Goal: Information Seeking & Learning: Learn about a topic

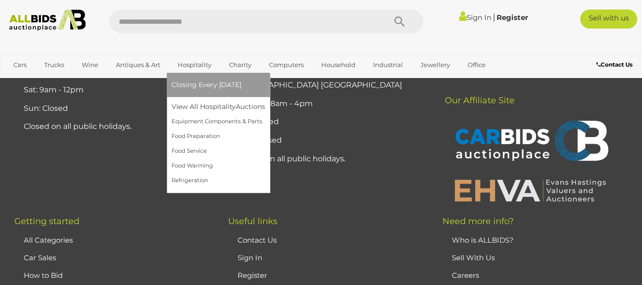
scroll to position [7274, 0]
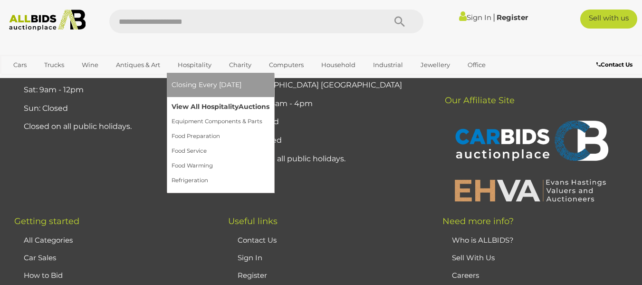
click at [190, 106] on link "View All Hospitality Auctions" at bounding box center [221, 106] width 98 height 15
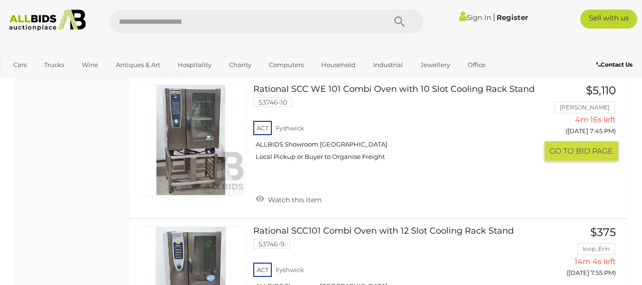
scroll to position [761, 0]
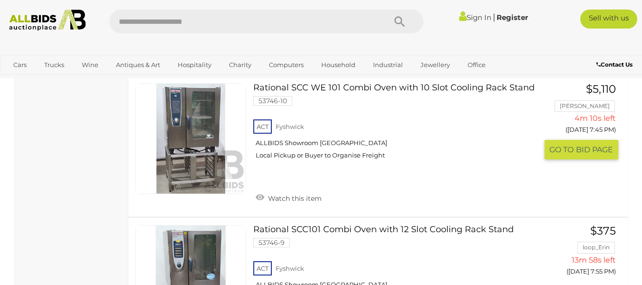
click at [317, 97] on link "Rational SCC WE 101 Combi Oven with 10 Slot Cooling Rack Stand 53746-10 ACT Fys…" at bounding box center [399, 124] width 277 height 83
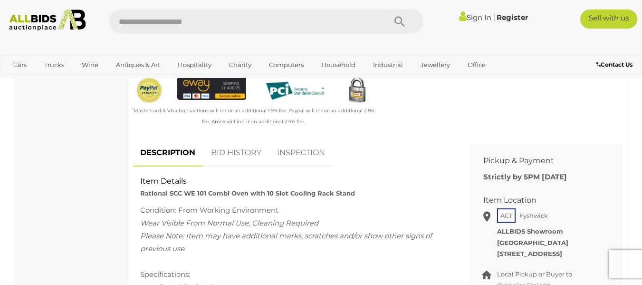
scroll to position [333, 0]
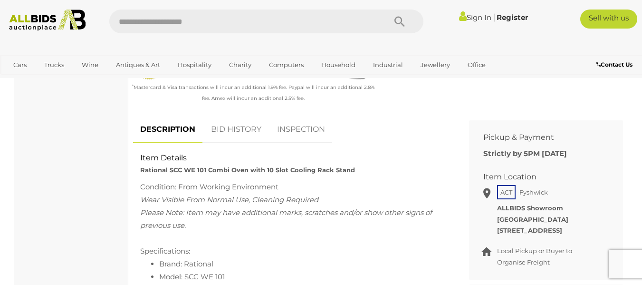
click at [220, 127] on link "BID HISTORY" at bounding box center [236, 130] width 65 height 28
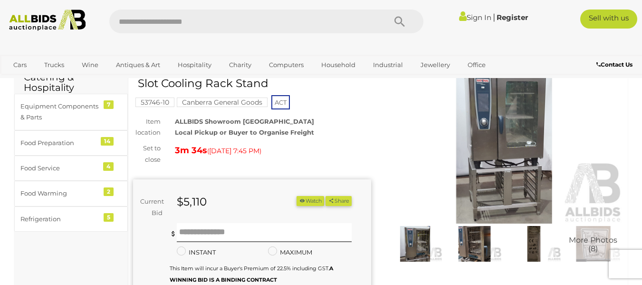
scroll to position [95, 0]
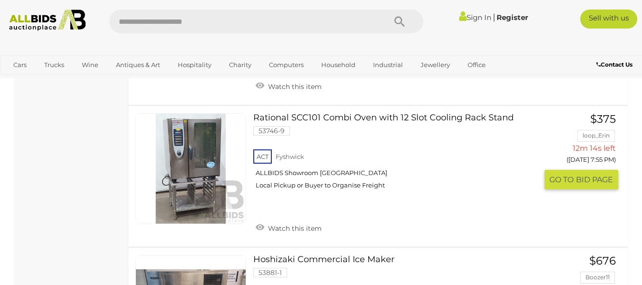
scroll to position [853, 0]
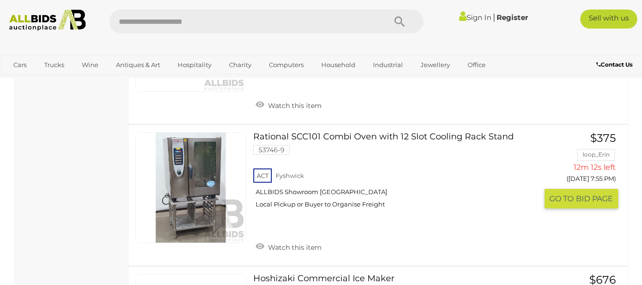
click at [339, 149] on link "Rational SCC101 Combi Oven with 12 Slot Cooling Rack Stand 53746-9 ACT Fyshwick" at bounding box center [399, 173] width 277 height 83
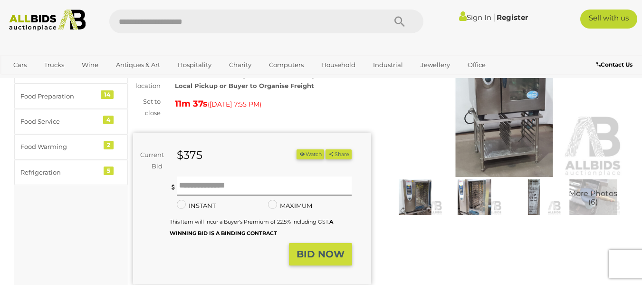
scroll to position [48, 0]
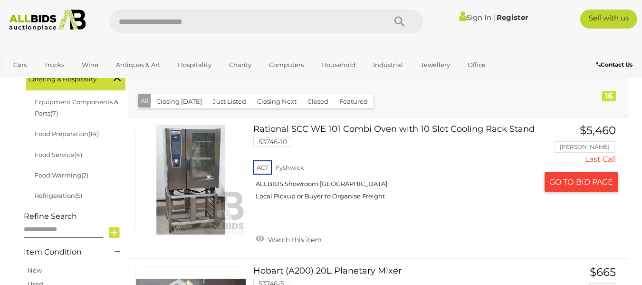
scroll to position [333, 0]
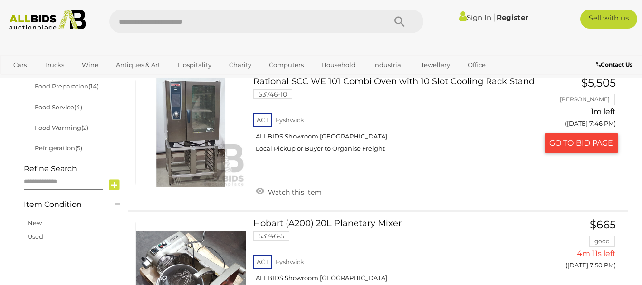
click at [286, 93] on link "Rational SCC WE 101 Combi Oven with 10 Slot Cooling Rack Stand 53746-10 ACT [GE…" at bounding box center [399, 118] width 277 height 83
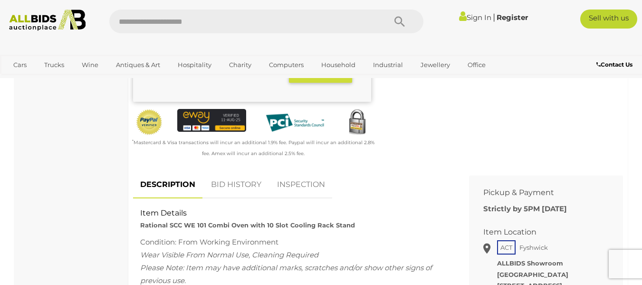
scroll to position [285, 0]
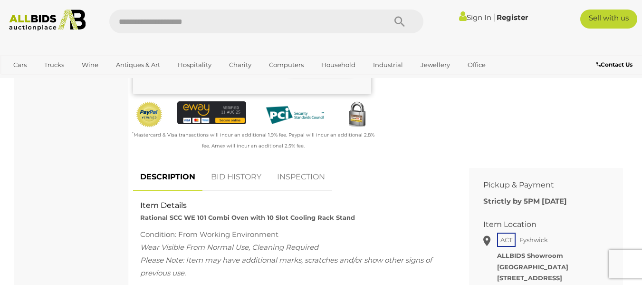
click at [220, 178] on link "BID HISTORY" at bounding box center [236, 177] width 65 height 28
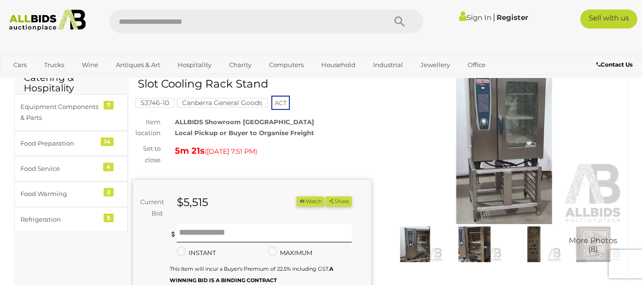
scroll to position [48, 0]
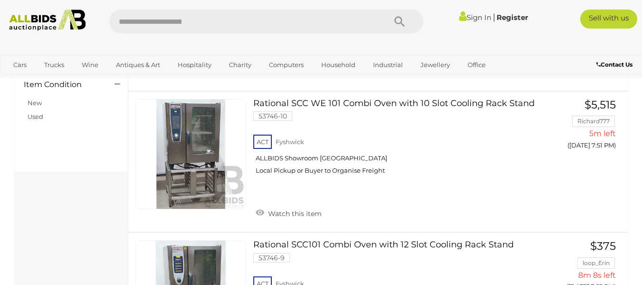
scroll to position [428, 0]
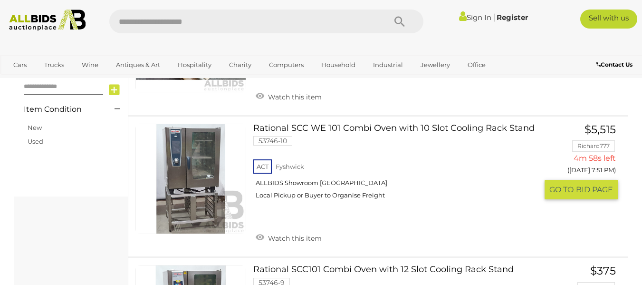
click at [344, 141] on link "Rational SCC WE 101 Combi Oven with 10 Slot Cooling Rack Stand 53746-10 ACT Fys…" at bounding box center [399, 165] width 277 height 83
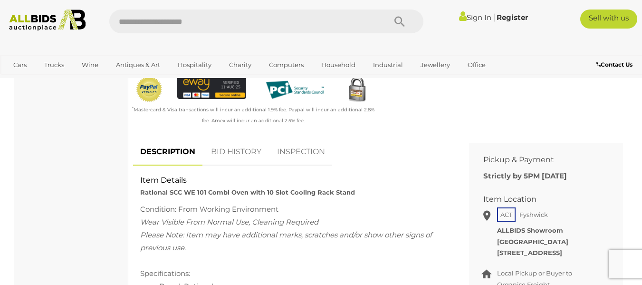
scroll to position [333, 0]
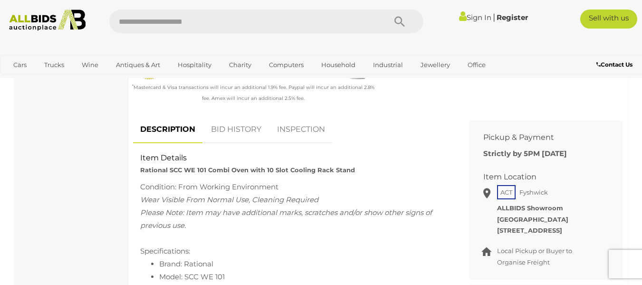
click at [244, 129] on link "BID HISTORY" at bounding box center [236, 130] width 65 height 28
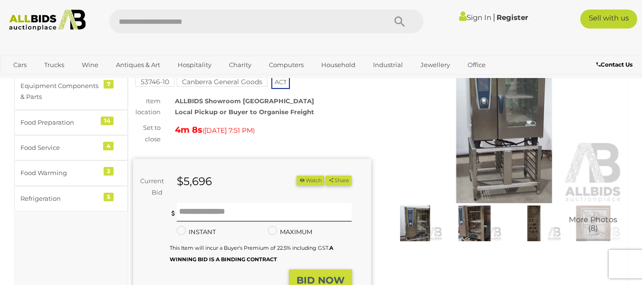
scroll to position [48, 0]
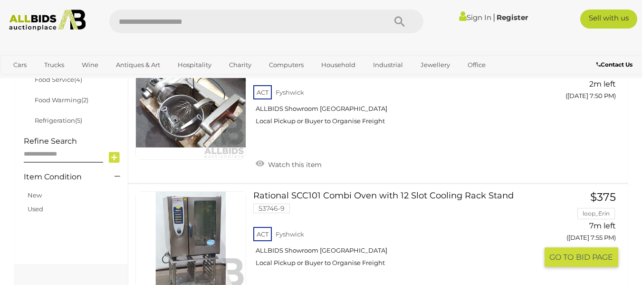
scroll to position [270, 0]
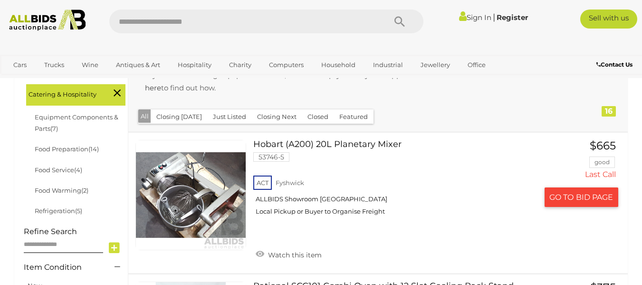
click at [306, 156] on link "[GEOGRAPHIC_DATA] (A200) 20L Planetary Mixer 53746-5 ACT Fyshwick ALLBIDS Showr…" at bounding box center [399, 181] width 277 height 83
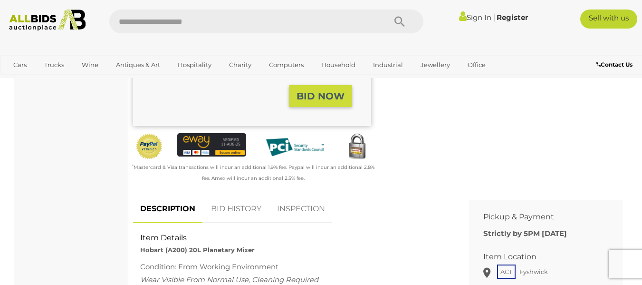
scroll to position [238, 0]
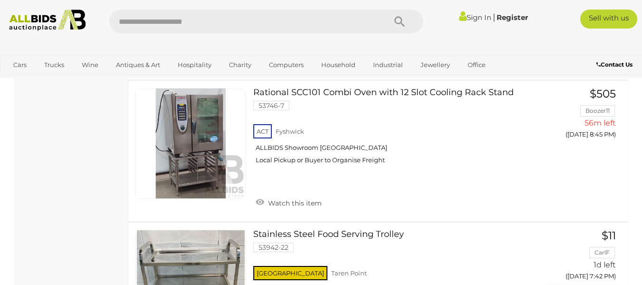
scroll to position [2172, 0]
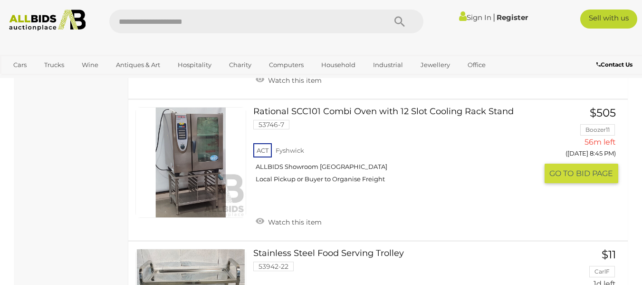
click at [303, 123] on link "Rational SCC101 Combi Oven with 12 Slot Cooling Rack Stand 53746-7 ACT Fyshwick" at bounding box center [399, 148] width 277 height 83
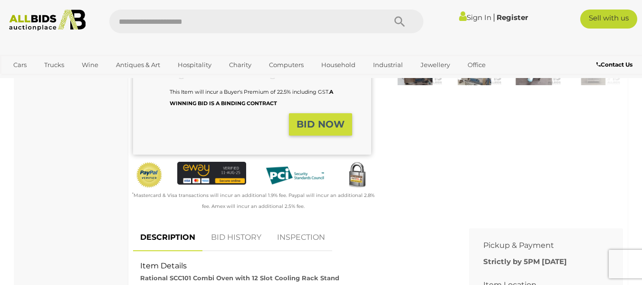
scroll to position [333, 0]
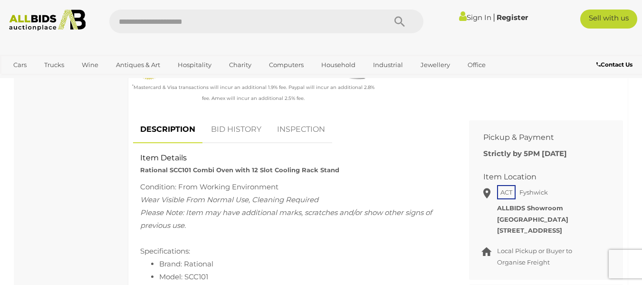
click at [236, 129] on link "BID HISTORY" at bounding box center [236, 130] width 65 height 28
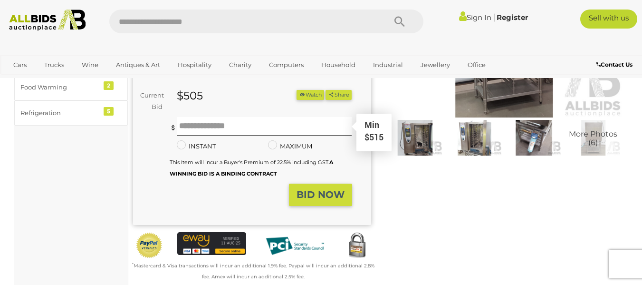
scroll to position [143, 0]
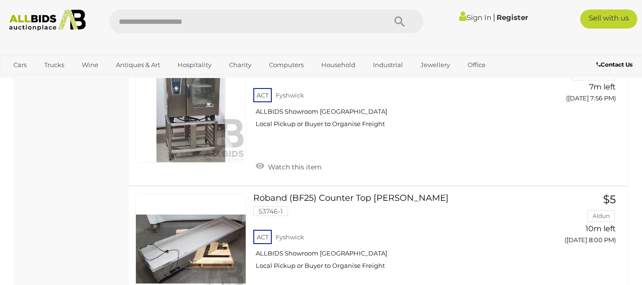
scroll to position [2235, 0]
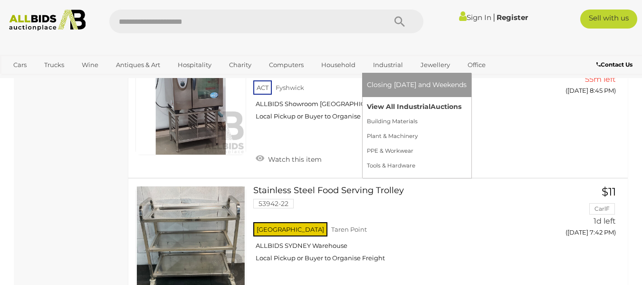
click at [389, 107] on link "View All Industrial Auctions" at bounding box center [417, 106] width 100 height 15
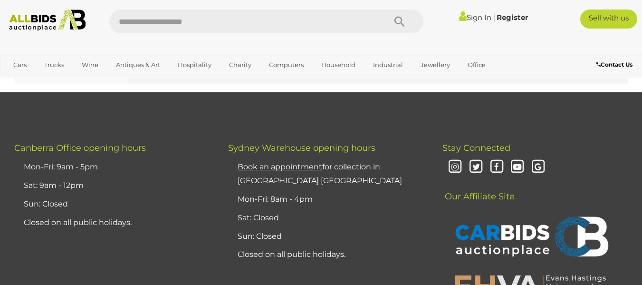
scroll to position [7512, 0]
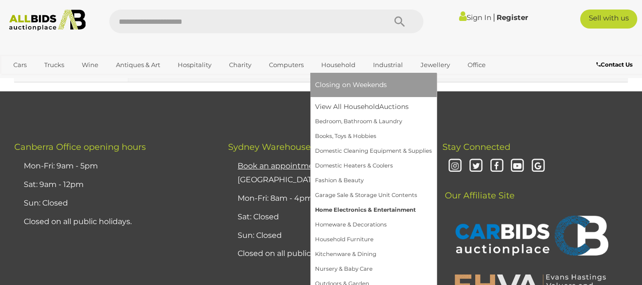
click at [348, 210] on link "Home Electronics & Entertainment" at bounding box center [373, 210] width 117 height 15
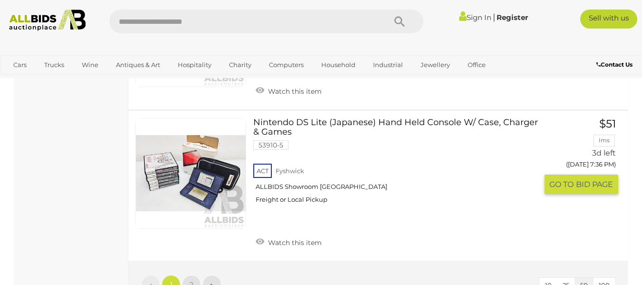
scroll to position [7037, 0]
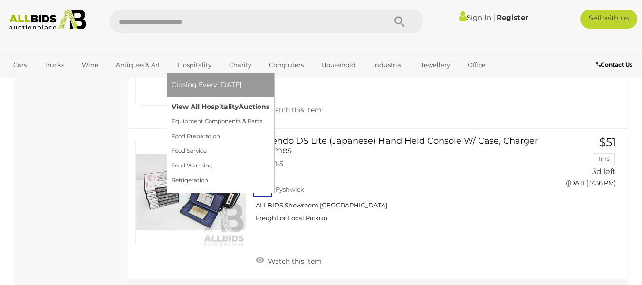
click at [197, 104] on link "View All Hospitality Auctions" at bounding box center [221, 106] width 98 height 15
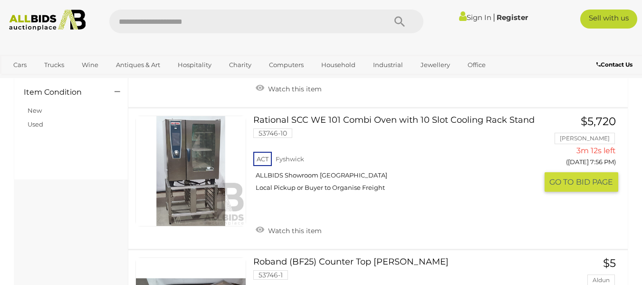
scroll to position [475, 0]
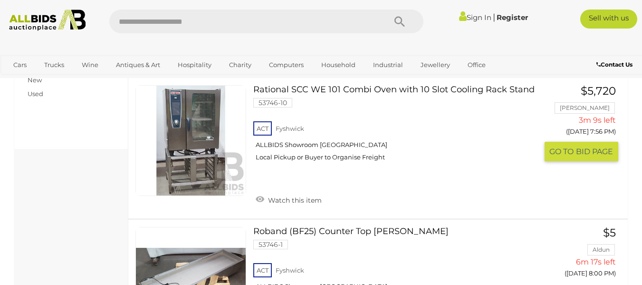
click at [302, 103] on link "Rational SCC WE 101 Combi Oven with 10 Slot Cooling Rack Stand 53746-10 ACT Fys…" at bounding box center [399, 126] width 277 height 83
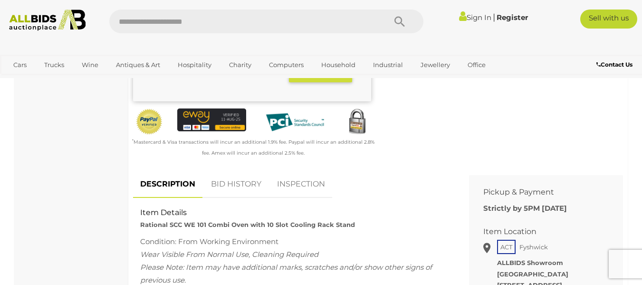
scroll to position [285, 0]
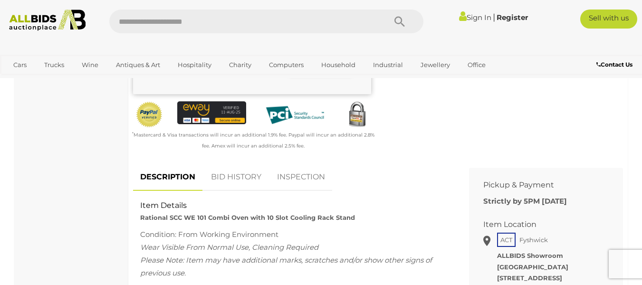
click at [222, 176] on link "BID HISTORY" at bounding box center [236, 177] width 65 height 28
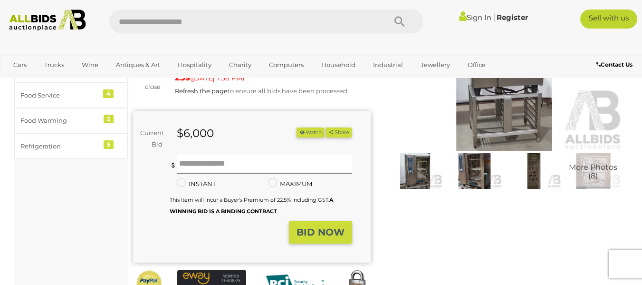
scroll to position [95, 0]
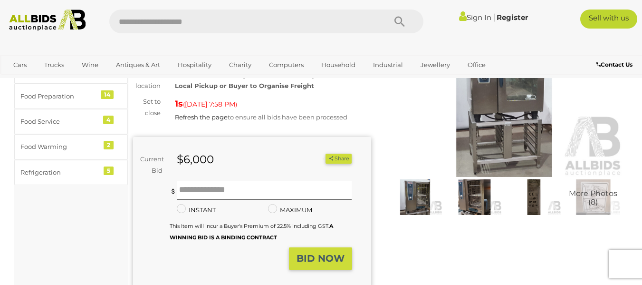
scroll to position [95, 0]
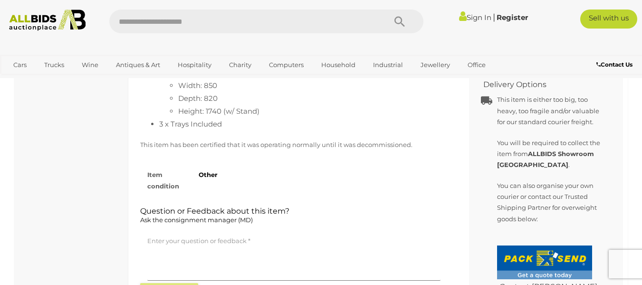
scroll to position [475, 0]
